Goal: Communication & Community: Ask a question

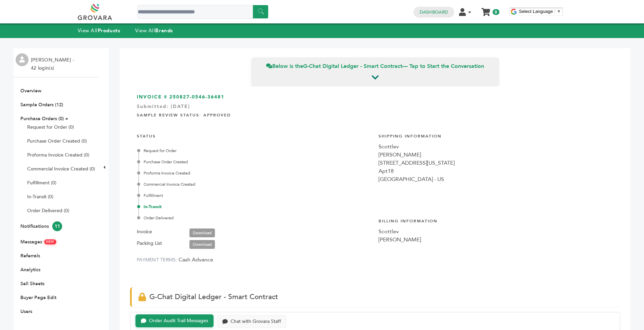
click at [38, 222] on li "Notifications 11" at bounding box center [56, 226] width 78 height 10
click at [38, 226] on link "Notifications 11" at bounding box center [41, 226] width 42 height 6
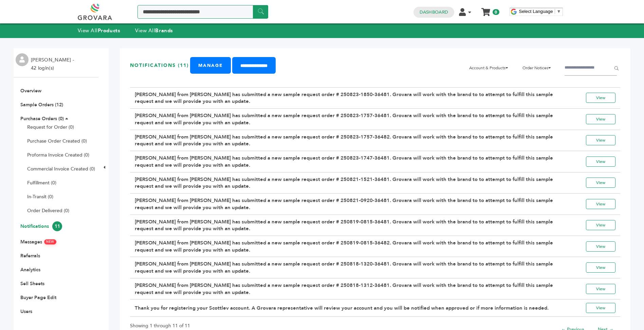
click at [160, 13] on input "Search a product or brand..." at bounding box center [202, 12] width 131 height 14
type input "******"
click at [253, 5] on input "******" at bounding box center [260, 11] width 15 height 13
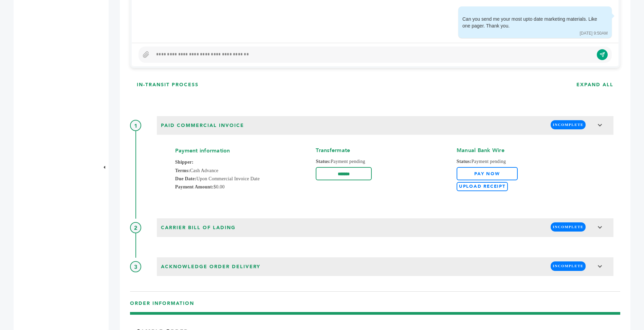
scroll to position [502, 0]
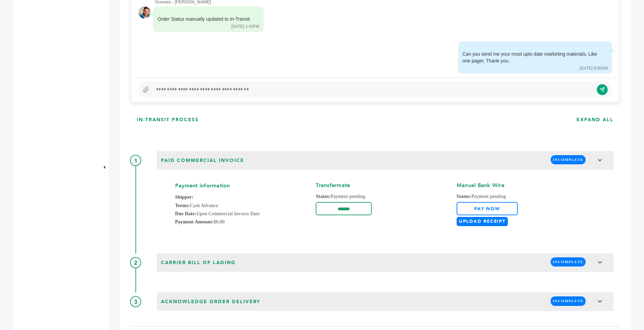
click at [475, 224] on label "Upload Receipt" at bounding box center [482, 221] width 51 height 9
click at [0, 0] on input "Upload Receipt" at bounding box center [0, 0] width 0 height 0
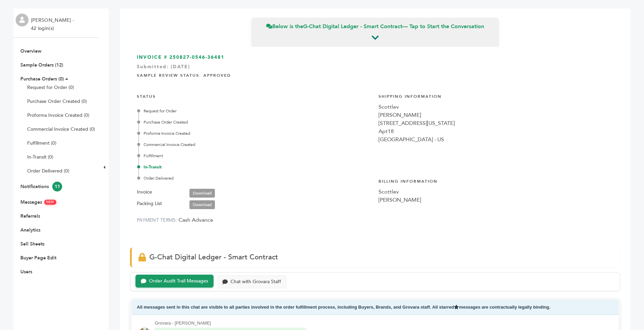
scroll to position [0, 0]
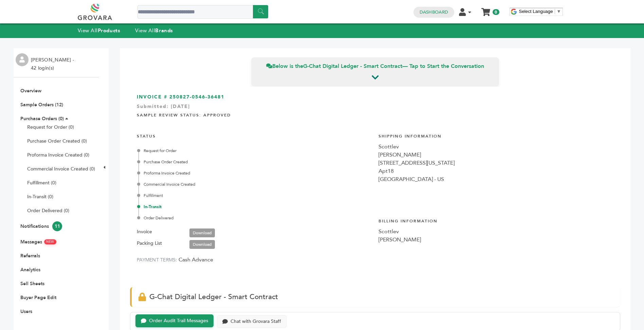
click at [57, 101] on ul "Overview Sample Orders (12) Purchase Orders (0) Request for Order (0) Purchase …" at bounding box center [56, 201] width 85 height 227
click at [56, 104] on link "Sample Orders (12)" at bounding box center [41, 105] width 43 height 6
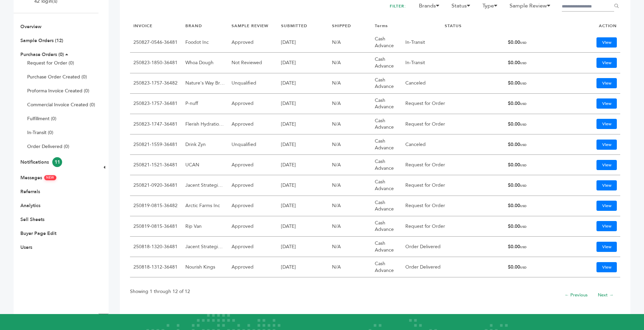
scroll to position [66, 0]
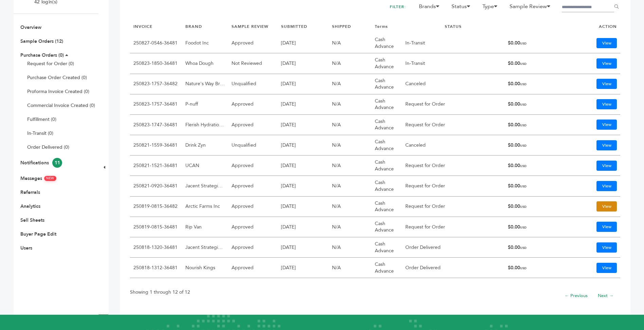
click at [596, 208] on link "View" at bounding box center [606, 206] width 20 height 10
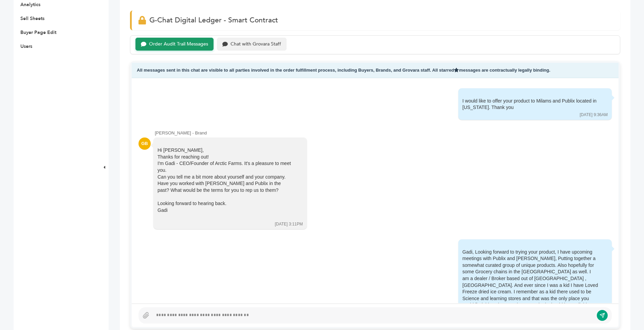
click at [248, 45] on div "Chat with Grovara Staff" at bounding box center [256, 44] width 51 height 6
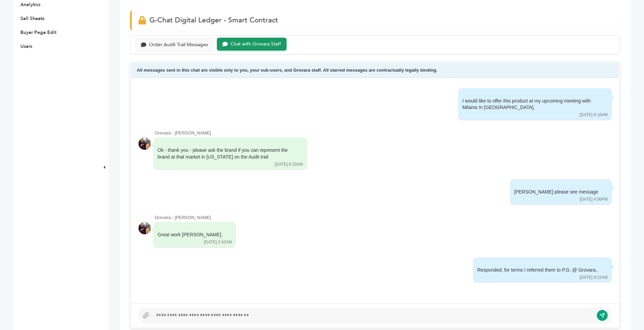
click at [227, 313] on div at bounding box center [373, 315] width 441 height 8
click at [598, 315] on icon "submit" at bounding box center [597, 315] width 6 height 6
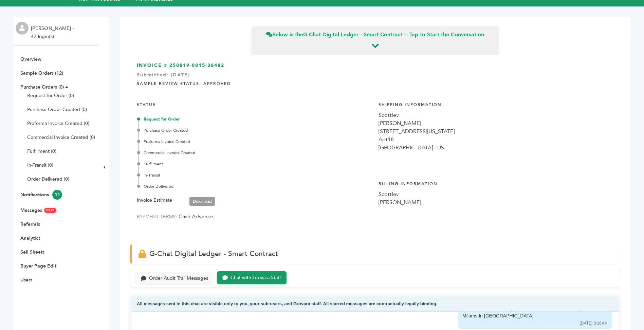
scroll to position [29, 0]
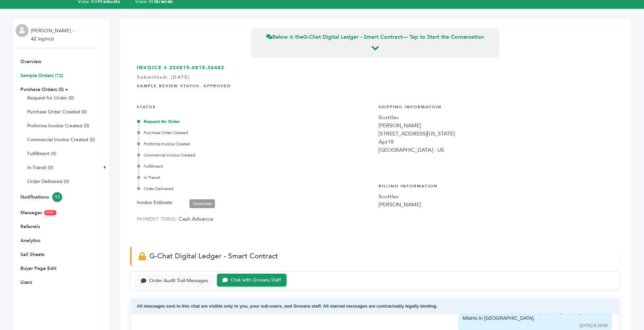
click at [46, 75] on link "Sample Orders (12)" at bounding box center [41, 75] width 43 height 6
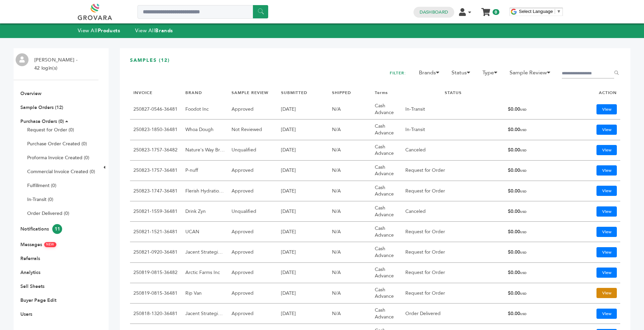
click at [600, 294] on link "View" at bounding box center [606, 293] width 20 height 10
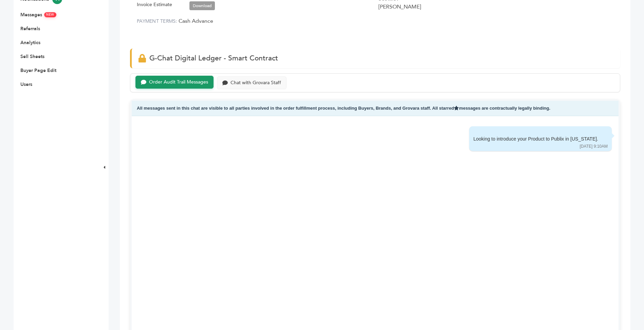
scroll to position [223, 0]
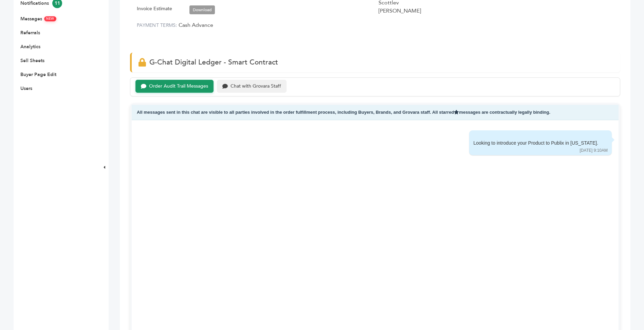
click at [266, 87] on div "Chat with Grovara Staff" at bounding box center [256, 87] width 51 height 6
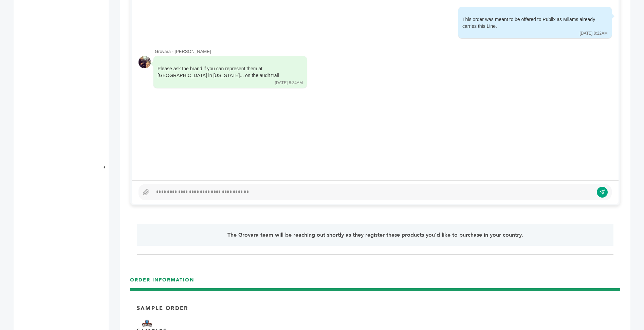
scroll to position [391, 0]
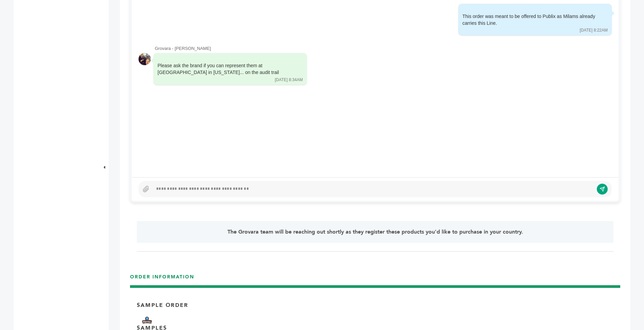
click at [295, 190] on div at bounding box center [373, 189] width 441 height 8
click at [598, 191] on icon "submit" at bounding box center [597, 189] width 5 height 5
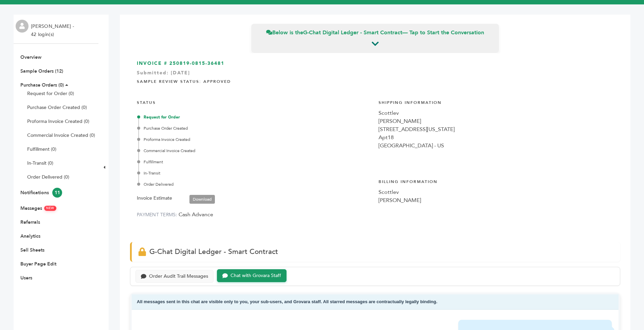
scroll to position [17, 0]
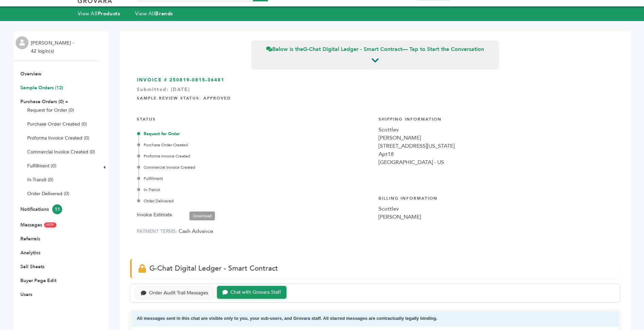
click at [52, 86] on link "Sample Orders (12)" at bounding box center [41, 88] width 43 height 6
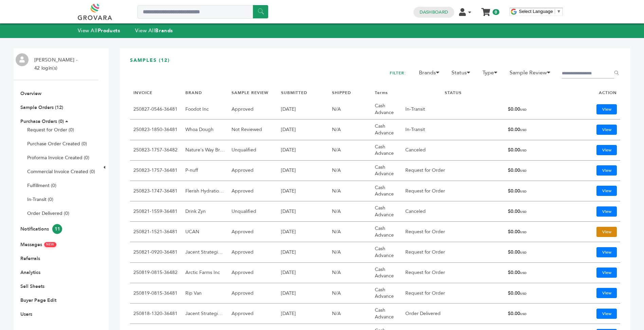
click at [596, 234] on link "View" at bounding box center [606, 232] width 20 height 10
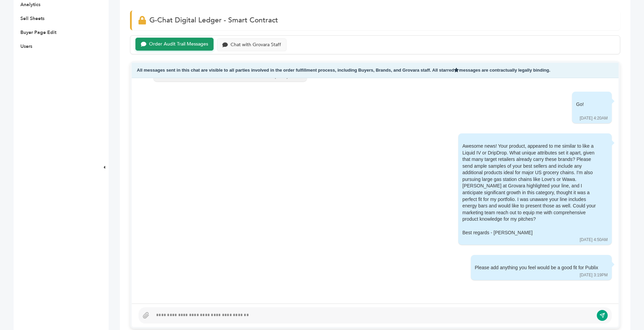
scroll to position [310, 0]
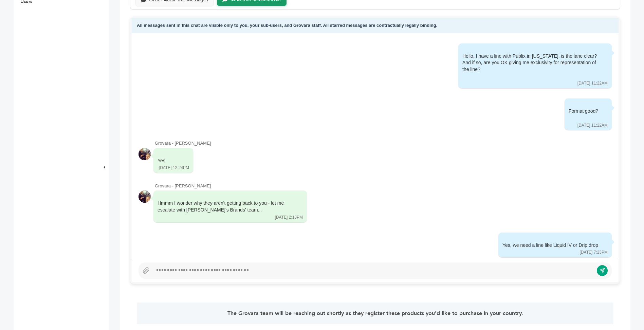
click at [196, 270] on div at bounding box center [373, 270] width 441 height 8
click at [595, 271] on icon "submit" at bounding box center [597, 271] width 6 height 6
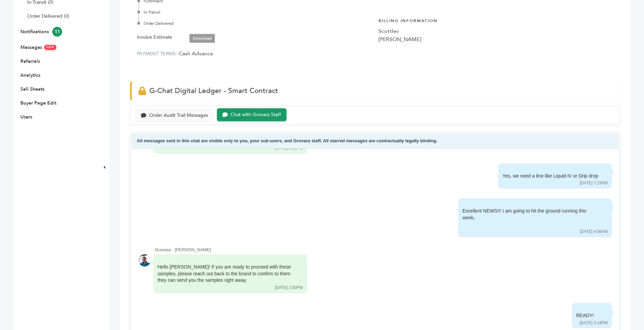
scroll to position [184, 0]
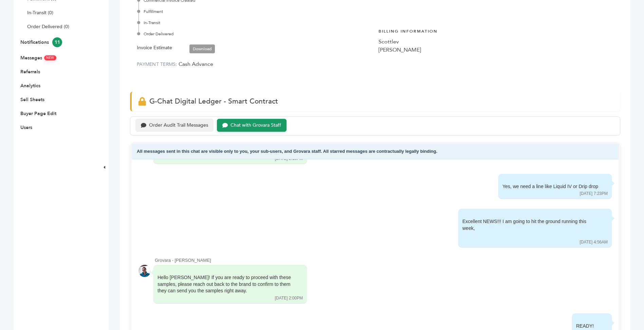
click at [195, 125] on div "Order Audit Trail Messages" at bounding box center [178, 126] width 59 height 6
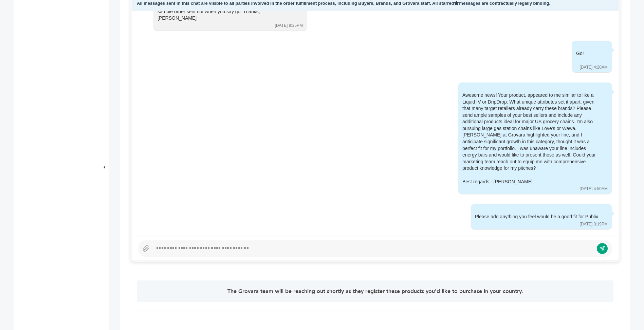
scroll to position [143, 0]
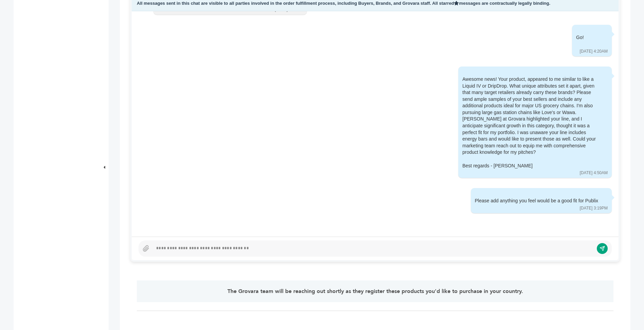
click at [338, 249] on div at bounding box center [373, 248] width 441 height 8
click at [594, 249] on icon "submit" at bounding box center [597, 248] width 6 height 6
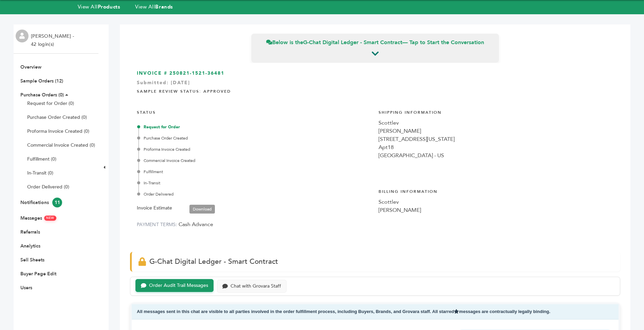
scroll to position [20, 0]
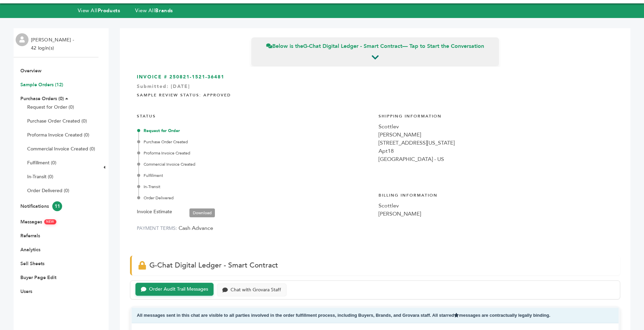
click at [51, 84] on link "Sample Orders (12)" at bounding box center [41, 84] width 43 height 6
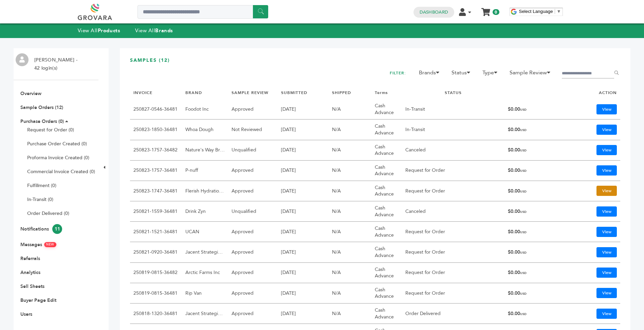
click at [600, 192] on link "View" at bounding box center [606, 191] width 20 height 10
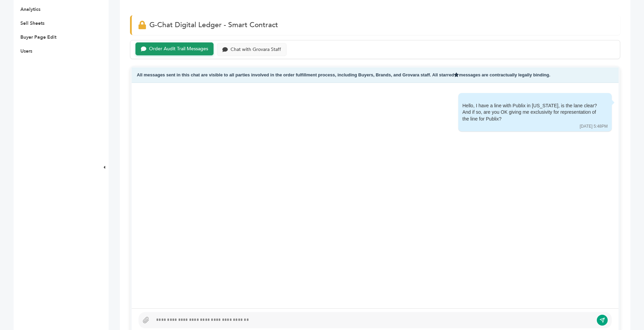
scroll to position [262, 0]
click at [262, 47] on div "Chat with Grovara Staff" at bounding box center [256, 48] width 51 height 6
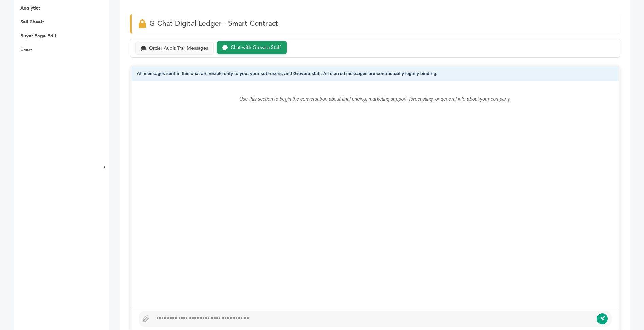
scroll to position [399, 0]
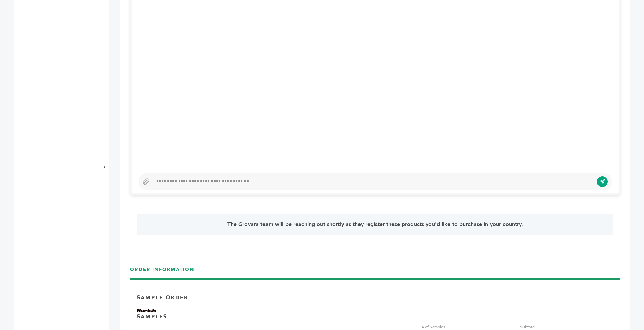
click at [261, 179] on div at bounding box center [373, 182] width 441 height 8
click at [595, 184] on icon "submit" at bounding box center [597, 182] width 6 height 6
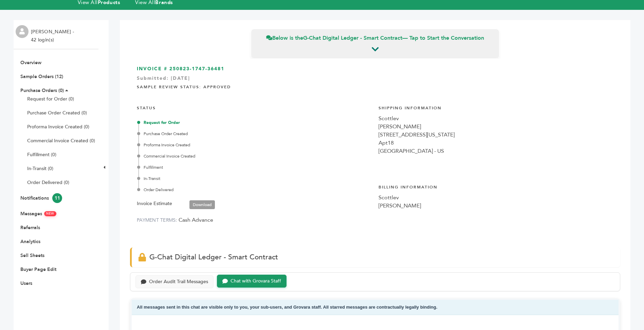
scroll to position [0, 0]
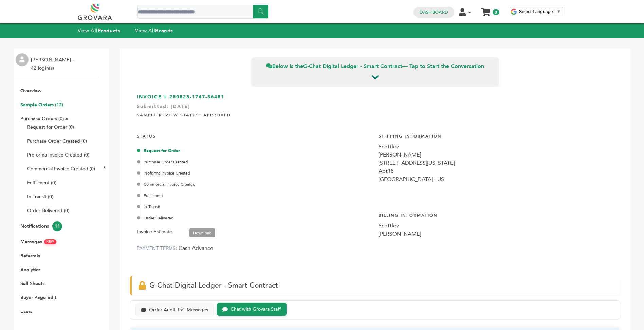
click at [52, 104] on link "Sample Orders (12)" at bounding box center [41, 105] width 43 height 6
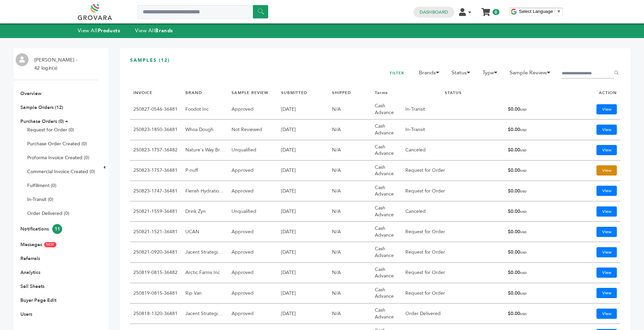
click at [596, 170] on link "View" at bounding box center [606, 170] width 20 height 10
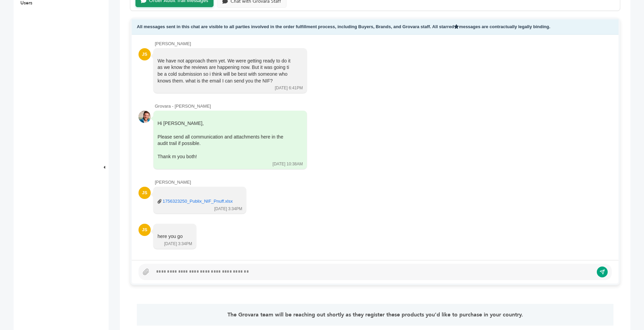
scroll to position [316, 0]
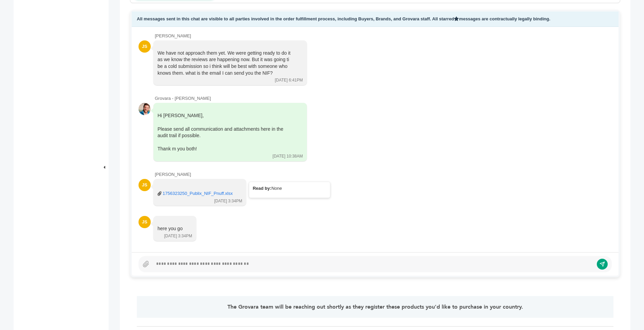
click at [199, 193] on link "1756323250_Publix_NIF_Pnuff.xlsx" at bounding box center [198, 193] width 70 height 6
click at [424, 230] on div "JS here you go [DATE] 3:34PM Read by: None" at bounding box center [375, 229] width 473 height 26
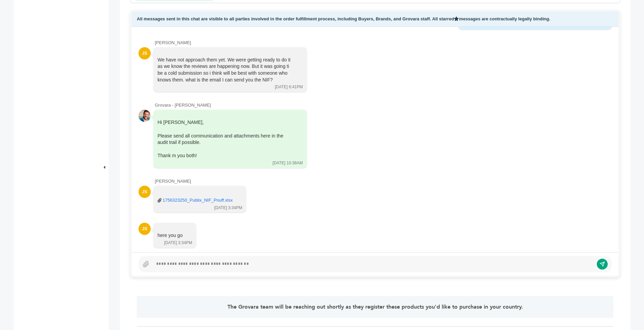
scroll to position [297, 0]
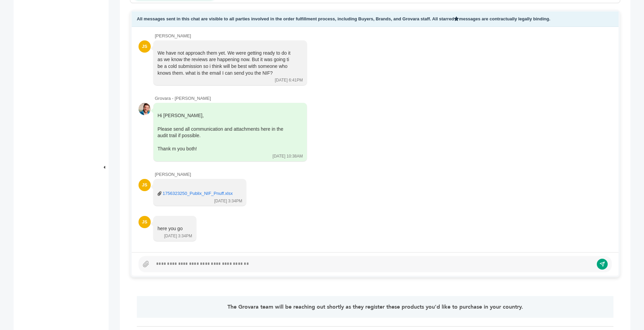
click at [249, 265] on div at bounding box center [373, 264] width 441 height 8
click at [197, 263] on div "**********" at bounding box center [371, 264] width 436 height 8
click at [253, 263] on div "**********" at bounding box center [371, 264] width 436 height 8
click at [596, 265] on icon "submit" at bounding box center [597, 264] width 6 height 6
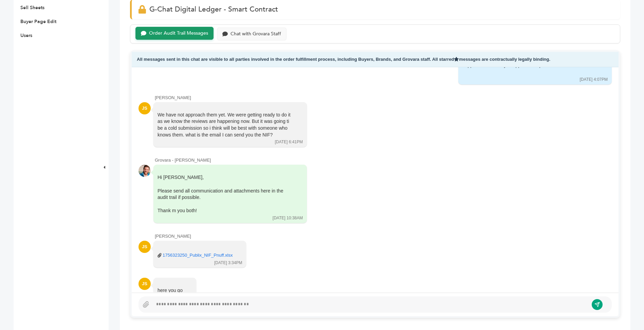
scroll to position [332, 0]
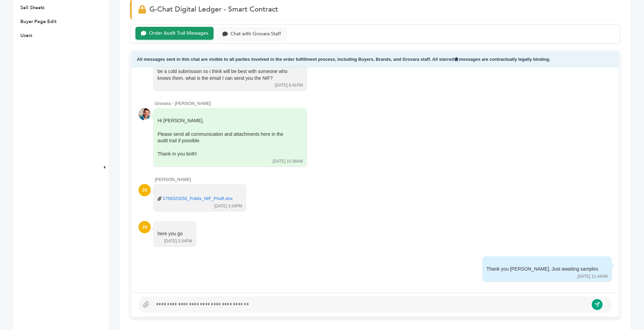
click at [471, 302] on div at bounding box center [371, 304] width 436 height 8
